Goal: Information Seeking & Learning: Check status

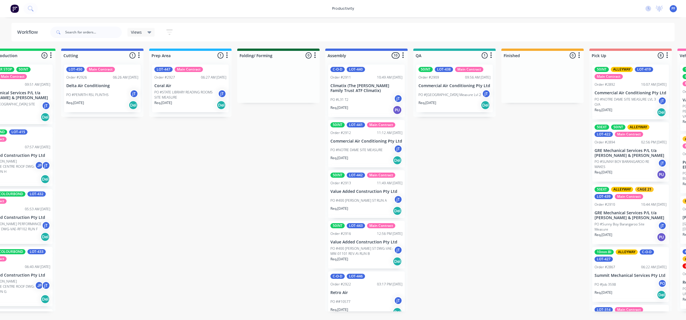
scroll to position [0, 185]
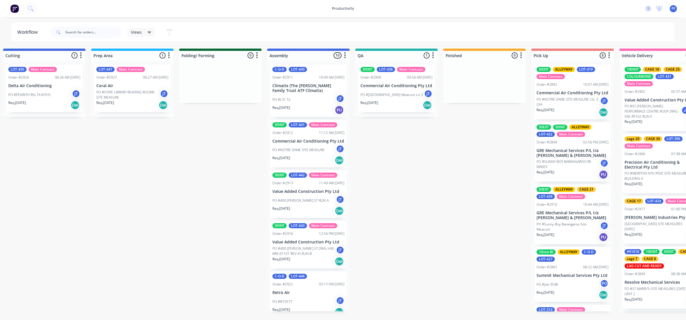
click at [403, 87] on p "Commercial Air Conditioning Pty Ltd" at bounding box center [396, 85] width 72 height 5
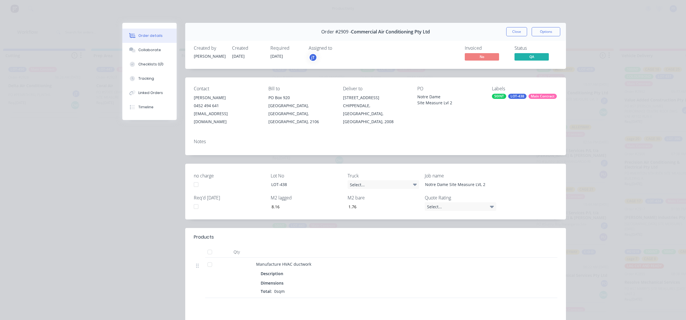
click at [538, 100] on div "Labels 50INT LOT-438 Main Contract" at bounding box center [524, 106] width 65 height 40
click at [539, 96] on div "Main Contract" at bounding box center [543, 96] width 28 height 5
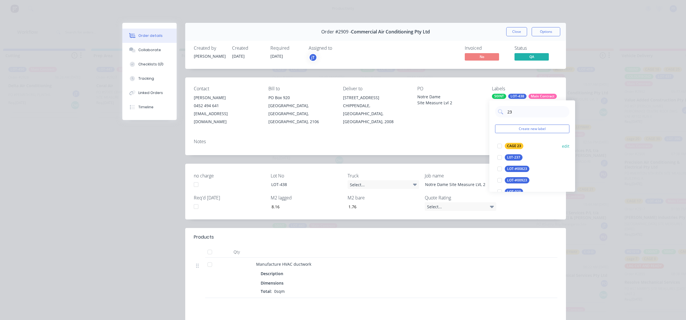
type input "23"
click at [515, 146] on div "CAGE 23" at bounding box center [514, 146] width 19 height 6
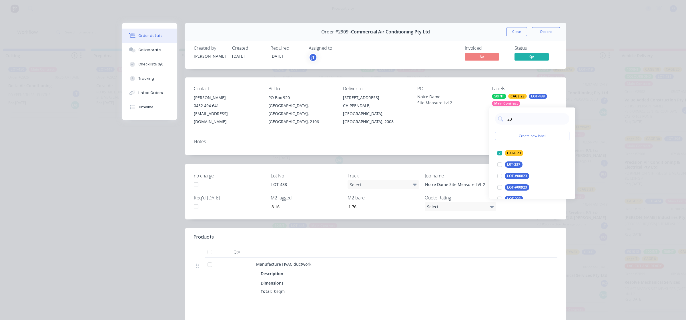
drag, startPoint x: 478, startPoint y: 127, endPoint x: 481, endPoint y: 122, distance: 5.8
click at [478, 134] on div "Notes" at bounding box center [375, 144] width 381 height 21
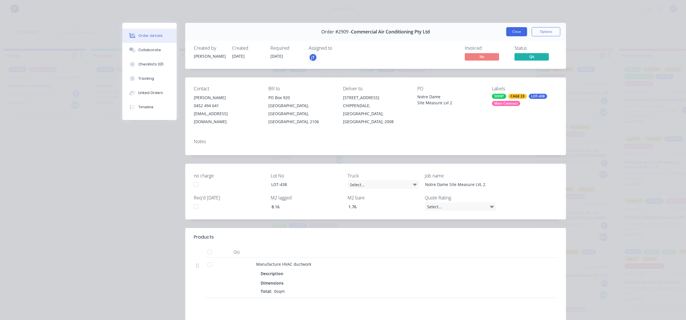
click at [507, 34] on button "Close" at bounding box center [516, 31] width 21 height 9
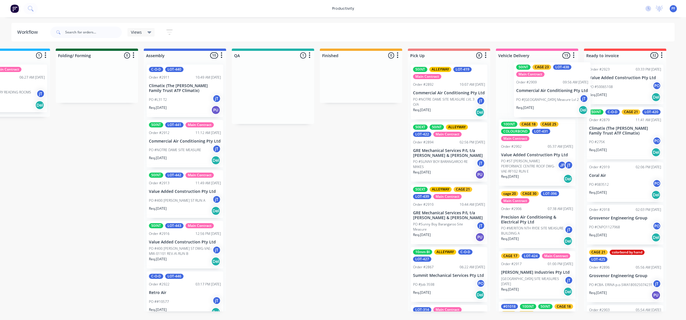
drag, startPoint x: 386, startPoint y: 94, endPoint x: 535, endPoint y: 93, distance: 148.1
click at [542, 93] on div "Submitted 35 Order #240 10:47 AM [DATE] Retro Air PO #Freshwater Apts PO Req. […" at bounding box center [246, 180] width 1119 height 263
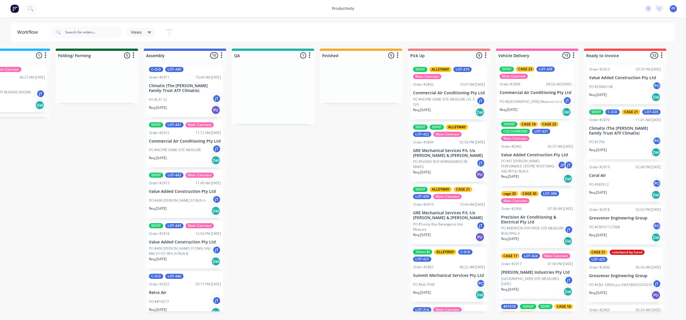
scroll to position [0, 310]
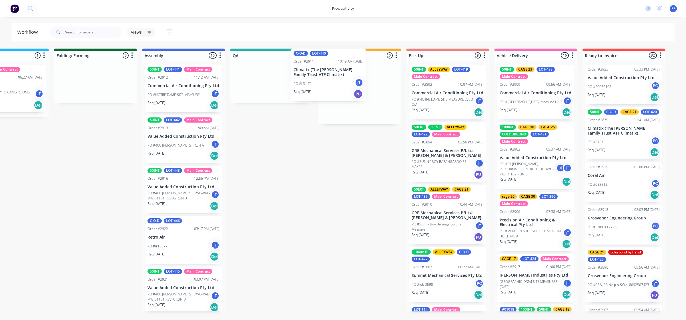
drag, startPoint x: 183, startPoint y: 98, endPoint x: 343, endPoint y: 84, distance: 160.7
click at [343, 84] on div "Submitted 35 Order #240 10:47 AM [DATE] Retro Air PO #Freshwater Apts PO Req. […" at bounding box center [245, 180] width 1119 height 263
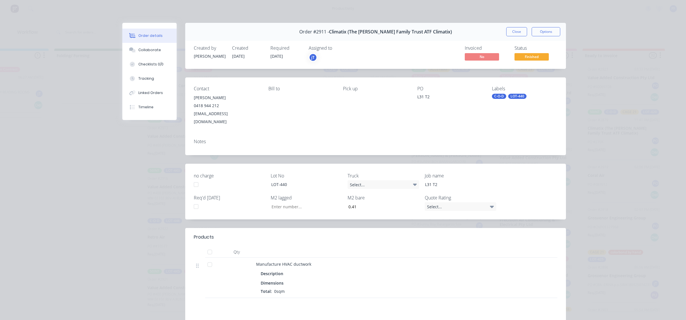
click at [515, 95] on div "LOT-440" at bounding box center [517, 96] width 18 height 5
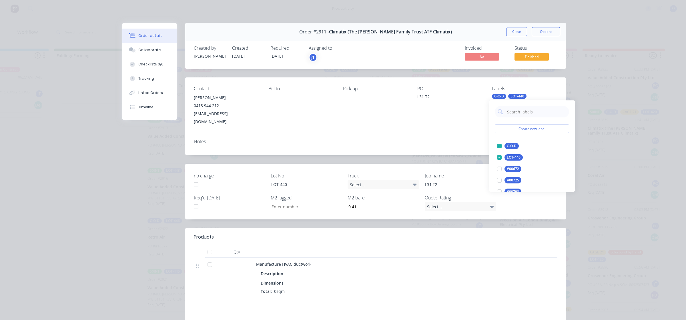
click at [519, 109] on input "text" at bounding box center [537, 111] width 60 height 11
type input "CAGE 21"
click at [515, 142] on div "CAGE 21 edit" at bounding box center [532, 145] width 74 height 11
click at [500, 143] on div at bounding box center [499, 145] width 11 height 11
drag, startPoint x: 523, startPoint y: 113, endPoint x: 496, endPoint y: 115, distance: 26.9
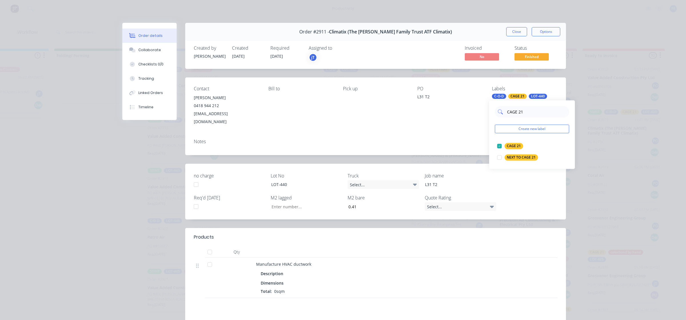
click at [496, 115] on div "CAGE 21" at bounding box center [532, 111] width 74 height 11
type input "alley"
click at [509, 146] on div "ALLEYWAY" at bounding box center [516, 146] width 22 height 6
click at [475, 101] on div "L31 T2" at bounding box center [449, 98] width 65 height 8
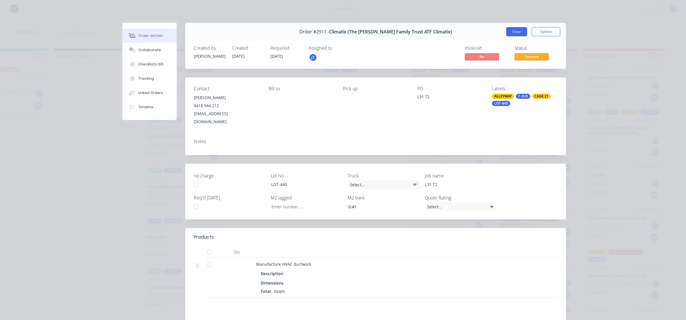
click at [514, 33] on button "Close" at bounding box center [516, 31] width 21 height 9
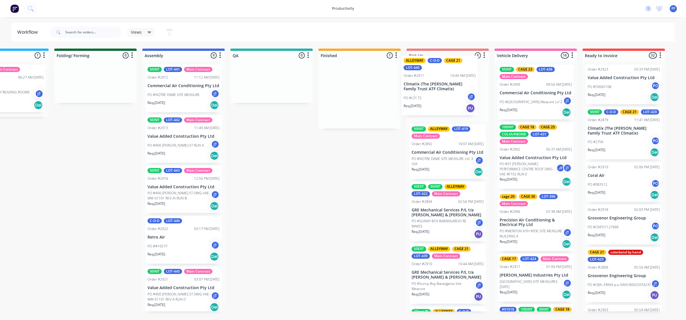
drag, startPoint x: 362, startPoint y: 93, endPoint x: 461, endPoint y: 76, distance: 99.8
click at [465, 74] on div "Submitted 35 Order #240 10:47 AM [DATE] Retro Air PO #Freshwater Apts PO Req. […" at bounding box center [245, 180] width 1119 height 263
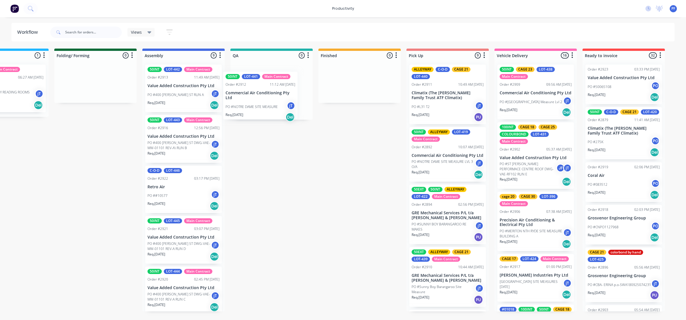
drag, startPoint x: 191, startPoint y: 85, endPoint x: 264, endPoint y: 89, distance: 73.0
click at [264, 89] on div "Submitted 35 Order #240 10:47 AM [DATE] Retro Air PO #Freshwater Apts PO Req. […" at bounding box center [245, 180] width 1119 height 263
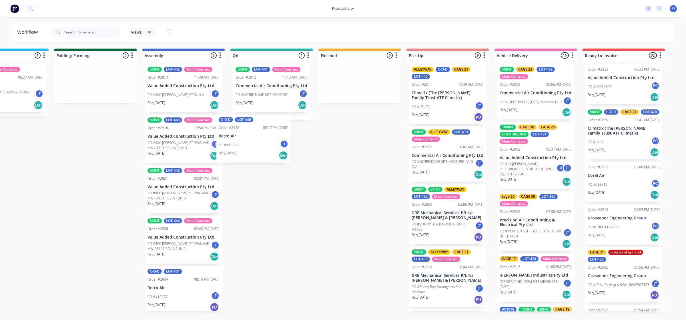
drag, startPoint x: 183, startPoint y: 188, endPoint x: 261, endPoint y: 130, distance: 96.8
click at [261, 132] on div "Submitted 35 Order #240 10:47 AM [DATE] Retro Air PO #Freshwater Apts PO Req. […" at bounding box center [245, 180] width 1119 height 263
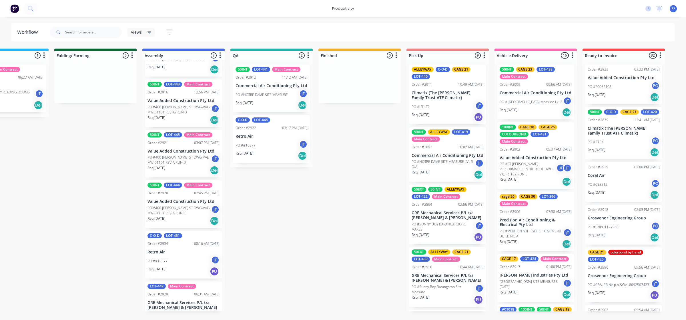
scroll to position [0, 0]
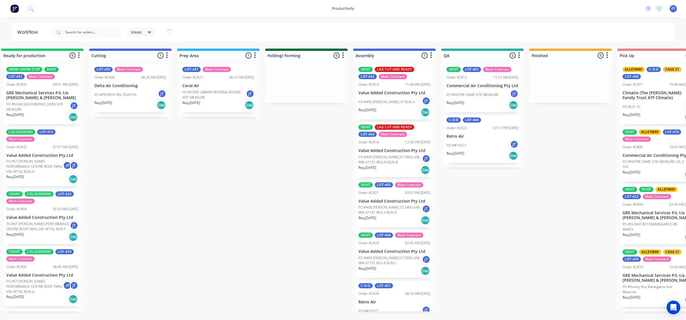
scroll to position [0, 103]
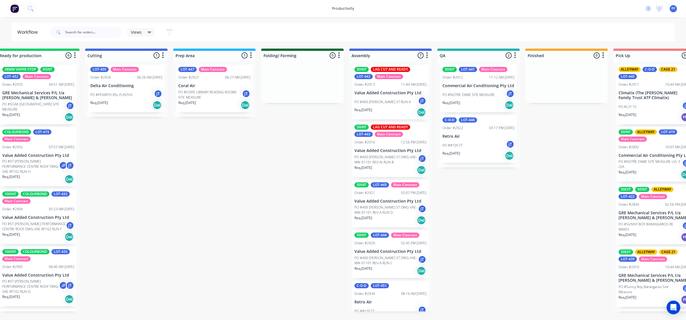
click at [489, 129] on div "03:17 PM [DATE]" at bounding box center [501, 127] width 25 height 5
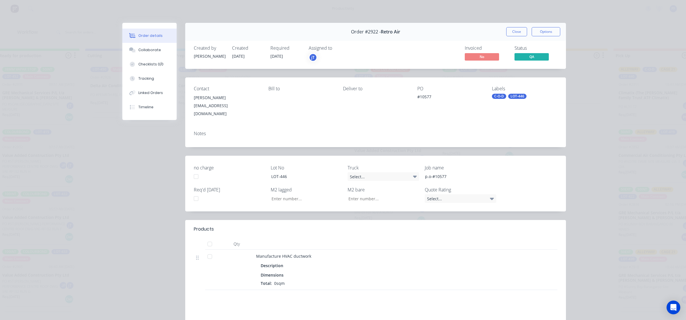
click at [519, 98] on div "LOT-446" at bounding box center [517, 96] width 18 height 5
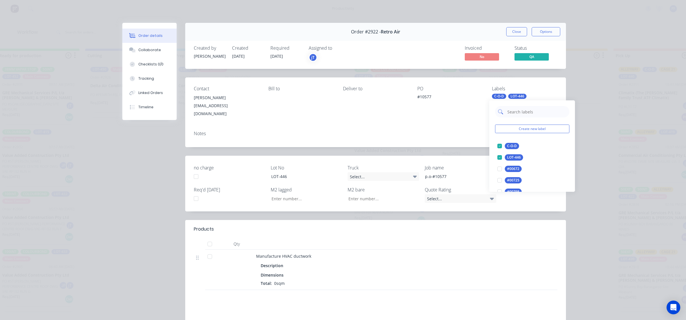
click at [527, 113] on input "text" at bounding box center [537, 111] width 60 height 11
type input "12"
click at [510, 149] on div "CAGE 12" at bounding box center [514, 146] width 19 height 6
drag, startPoint x: 469, startPoint y: 119, endPoint x: 473, endPoint y: 109, distance: 10.9
click at [469, 116] on div "Contact Jordan Bower jordan@retroair.com.au Bill to Deliver to PO #10577 Labels…" at bounding box center [375, 101] width 381 height 49
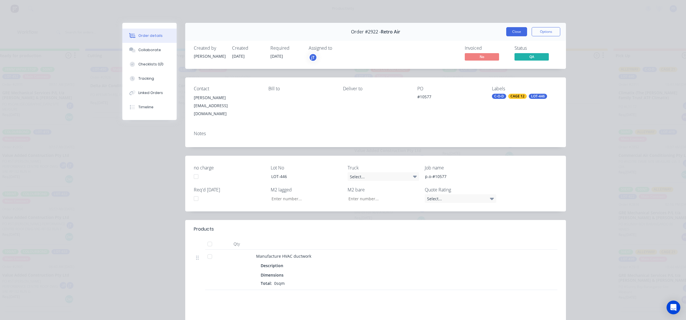
click at [511, 32] on button "Close" at bounding box center [516, 31] width 21 height 9
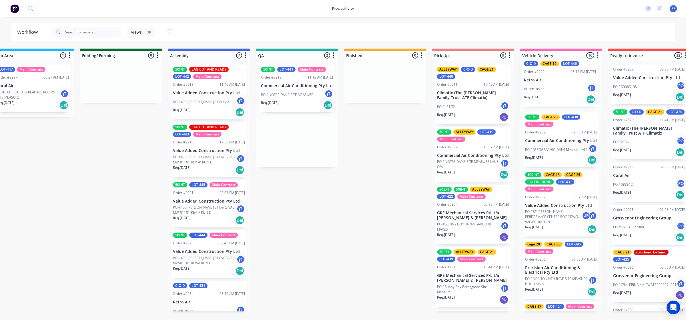
scroll to position [0, 292]
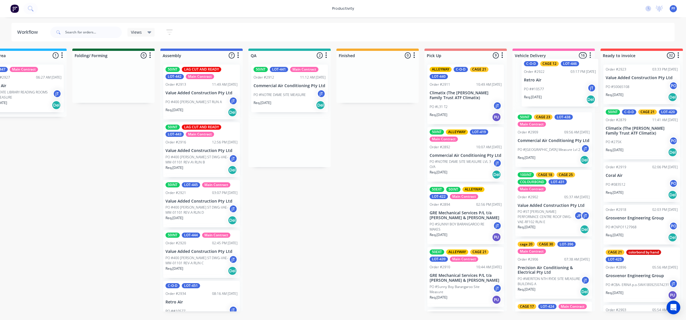
drag, startPoint x: 480, startPoint y: 136, endPoint x: 543, endPoint y: 82, distance: 82.7
click at [555, 83] on div "Submitted 35 Order #240 10:47 AM [DATE] Retro Air PO #Freshwater Apts PO Req. […" at bounding box center [263, 180] width 1119 height 263
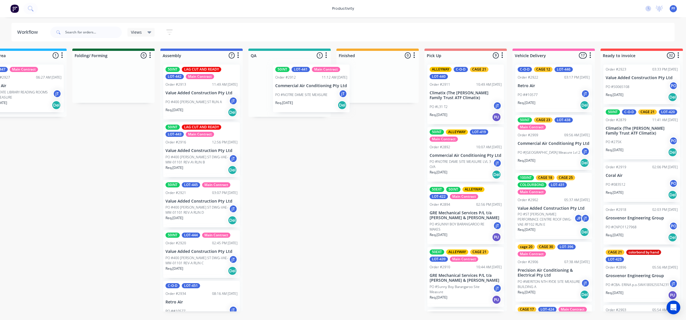
drag, startPoint x: 386, startPoint y: 131, endPoint x: 310, endPoint y: 101, distance: 81.3
click at [312, 102] on div "50INT LOT-441 Main Contract Order #2912 11:12 AM 22/09/25 Commercial Air Condit…" at bounding box center [289, 88] width 82 height 57
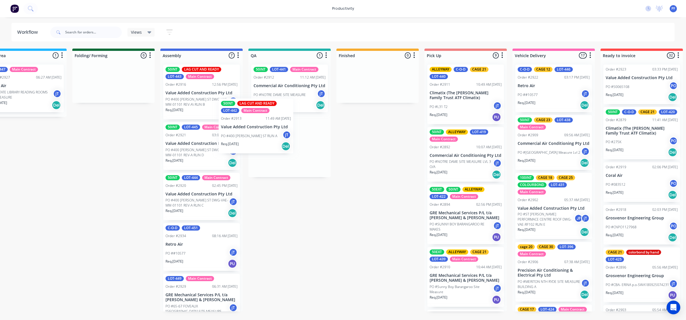
drag, startPoint x: 210, startPoint y: 100, endPoint x: 272, endPoint y: 137, distance: 72.2
click at [271, 137] on div "Submitted 35 Order #240 10:47 AM [DATE] Retro Air PO #Freshwater Apts PO Req. […" at bounding box center [263, 180] width 1119 height 263
